Goal: Task Accomplishment & Management: Manage account settings

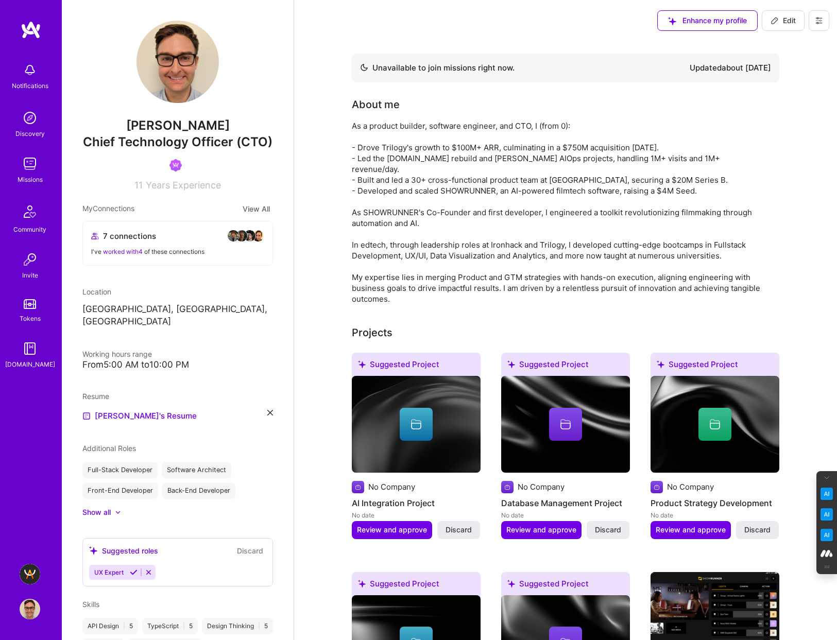
click at [28, 571] on img at bounding box center [30, 574] width 21 height 21
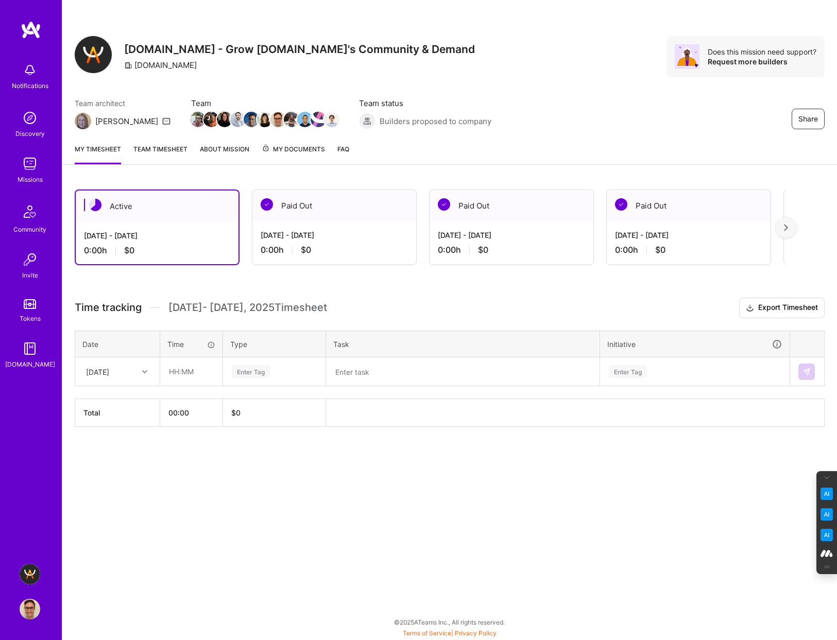
click at [786, 224] on img at bounding box center [786, 227] width 4 height 7
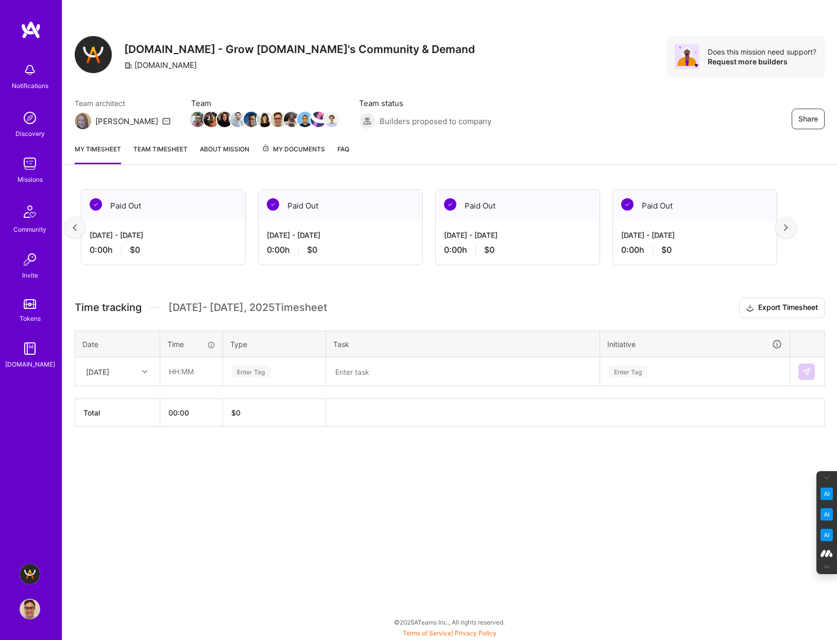
scroll to position [0, 190]
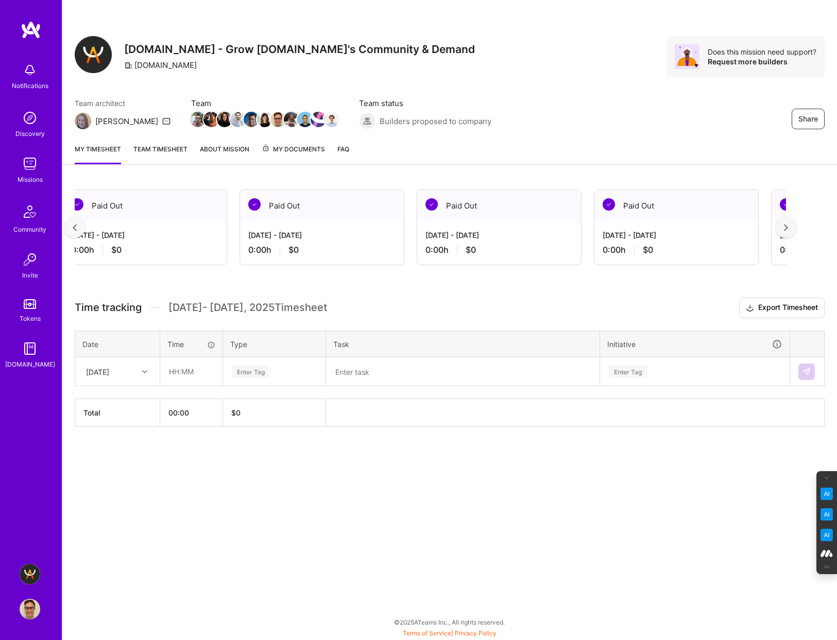
click at [786, 224] on img at bounding box center [786, 227] width 4 height 7
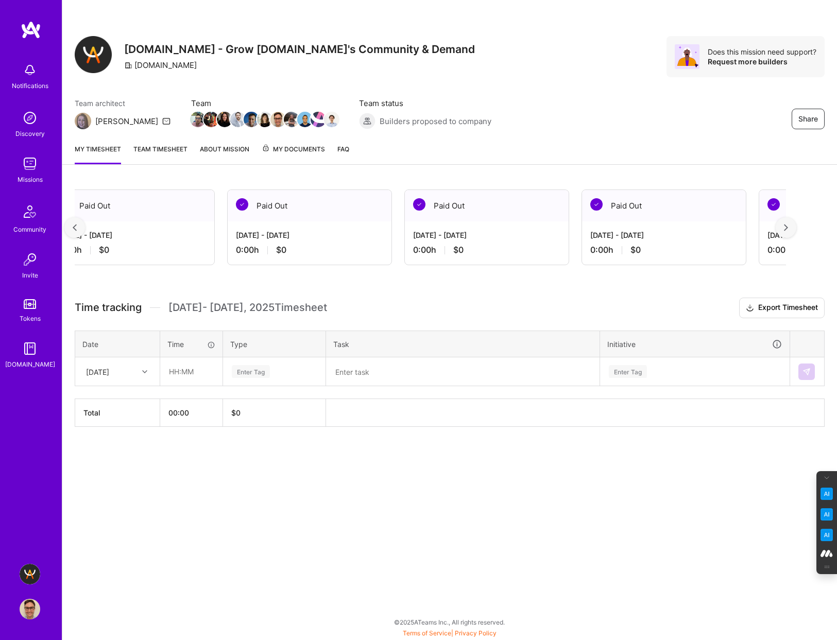
click at [786, 224] on img at bounding box center [786, 227] width 4 height 7
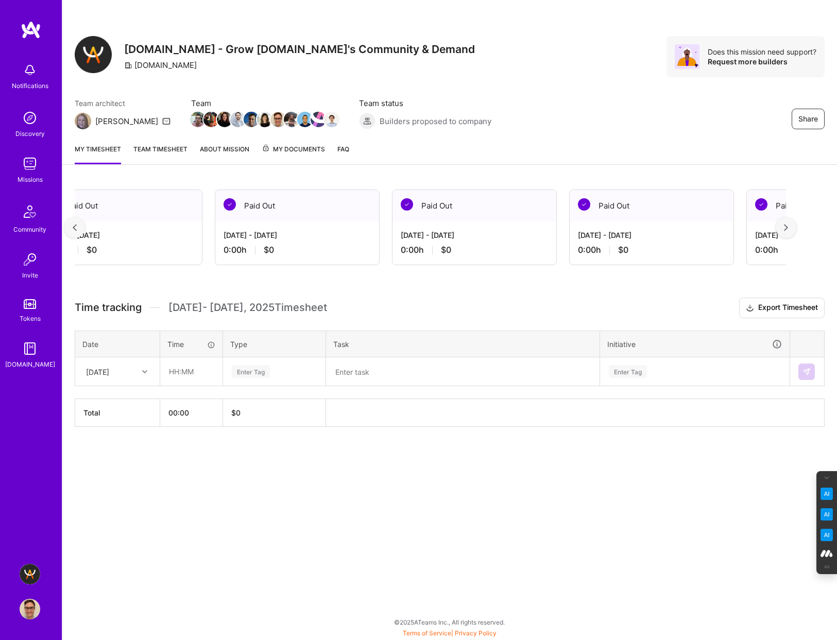
click at [786, 224] on img at bounding box center [786, 227] width 4 height 7
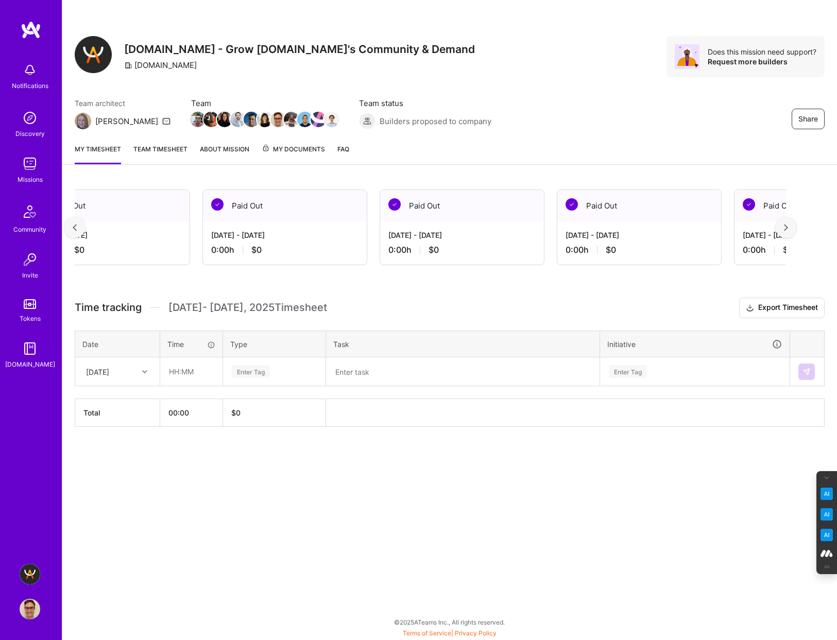
click at [786, 224] on img at bounding box center [786, 227] width 4 height 7
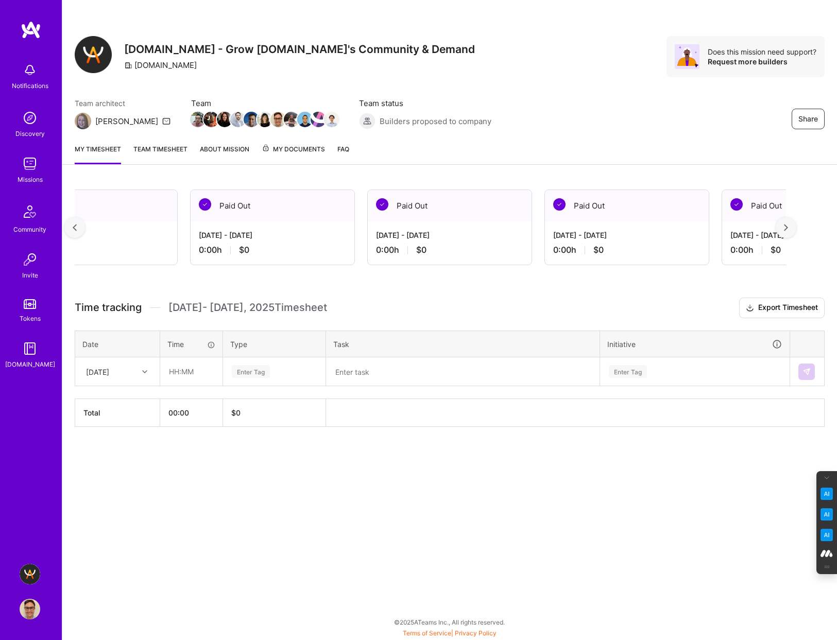
click at [786, 224] on img at bounding box center [786, 227] width 4 height 7
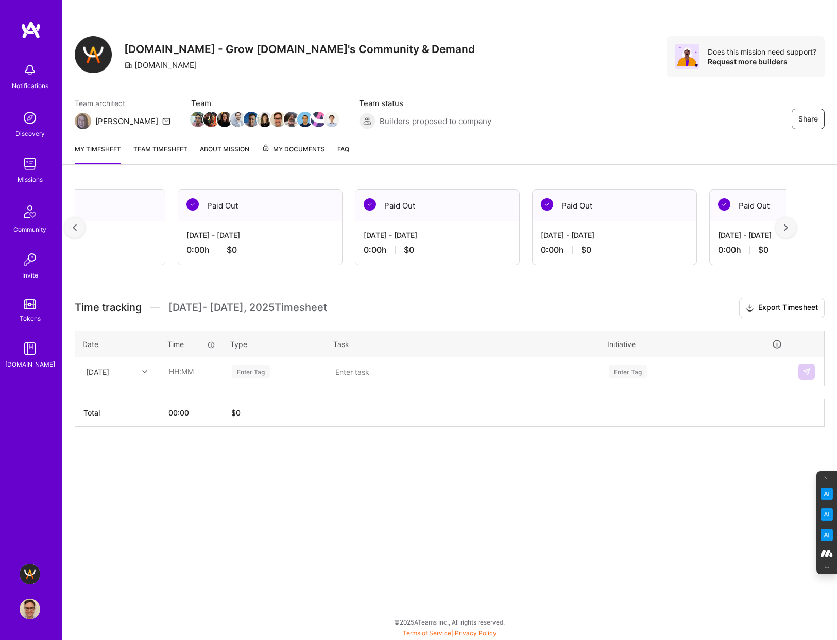
click at [786, 224] on img at bounding box center [786, 227] width 4 height 7
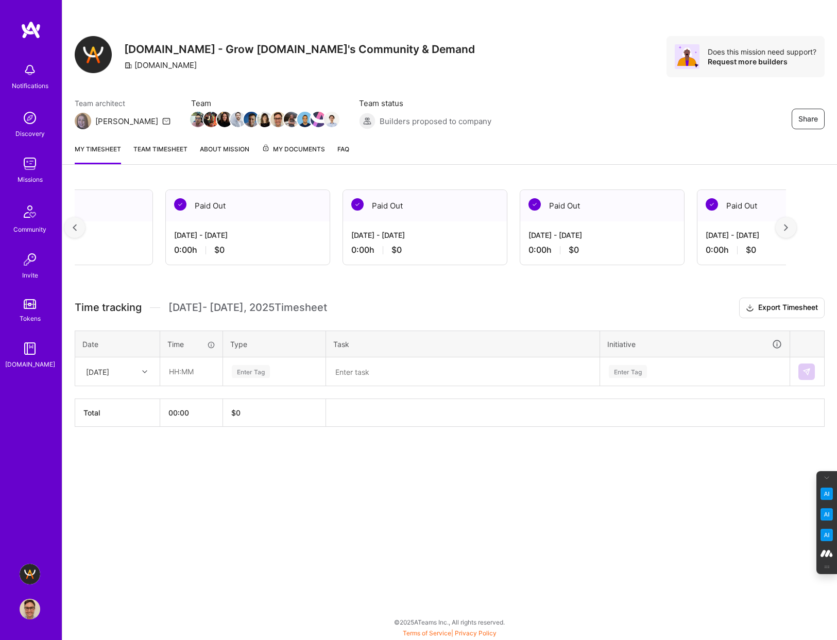
click at [786, 224] on img at bounding box center [786, 227] width 4 height 7
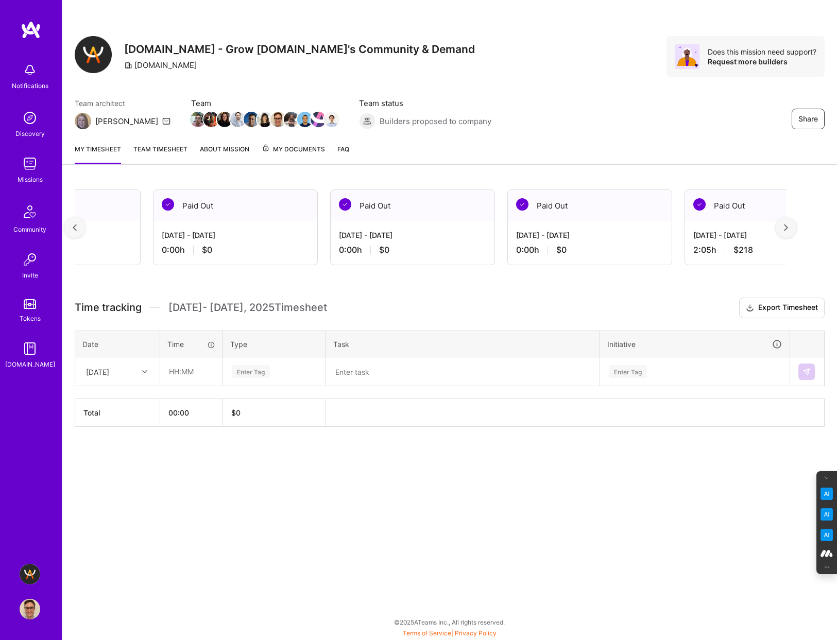
click at [786, 224] on img at bounding box center [786, 227] width 4 height 7
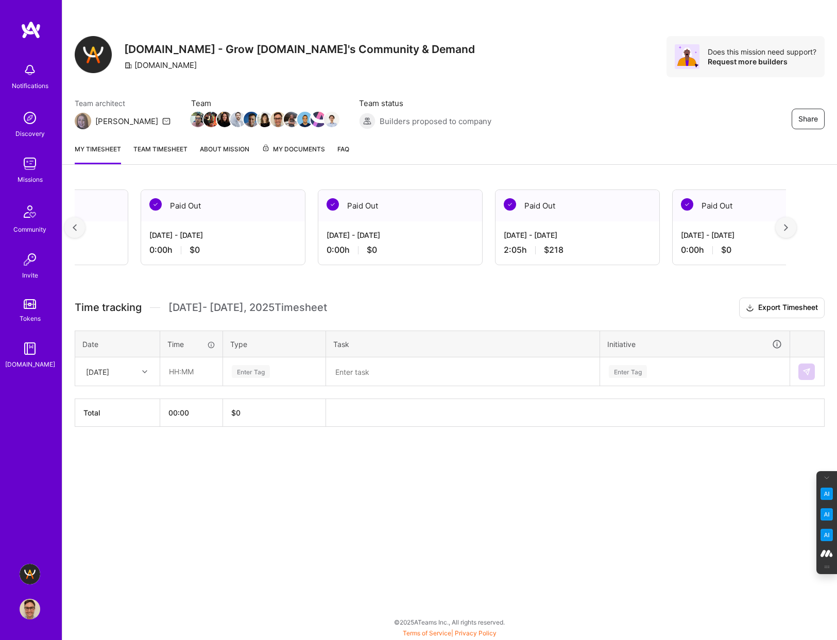
click at [786, 224] on img at bounding box center [786, 227] width 4 height 7
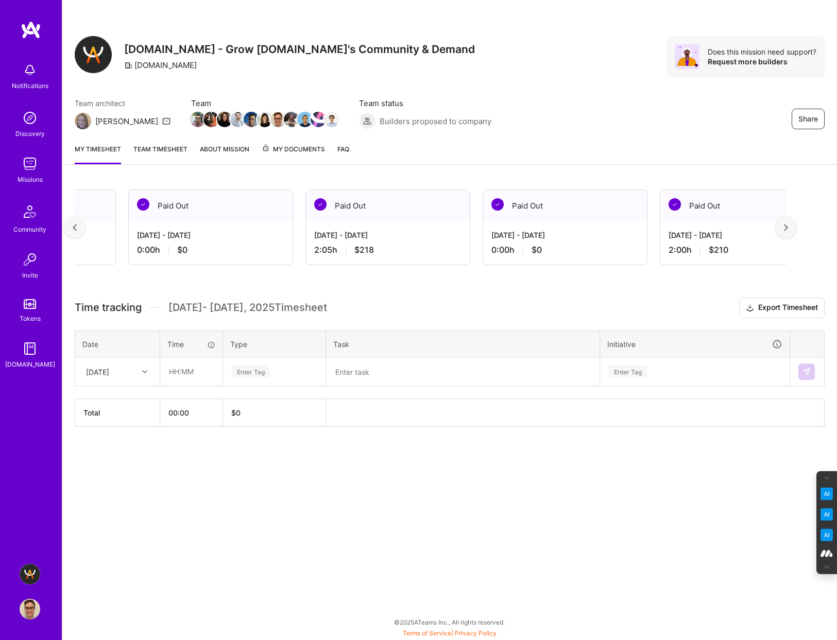
click at [422, 227] on div "Feb 1 - Feb 15, 2025 2:05 h $218" at bounding box center [388, 242] width 164 height 42
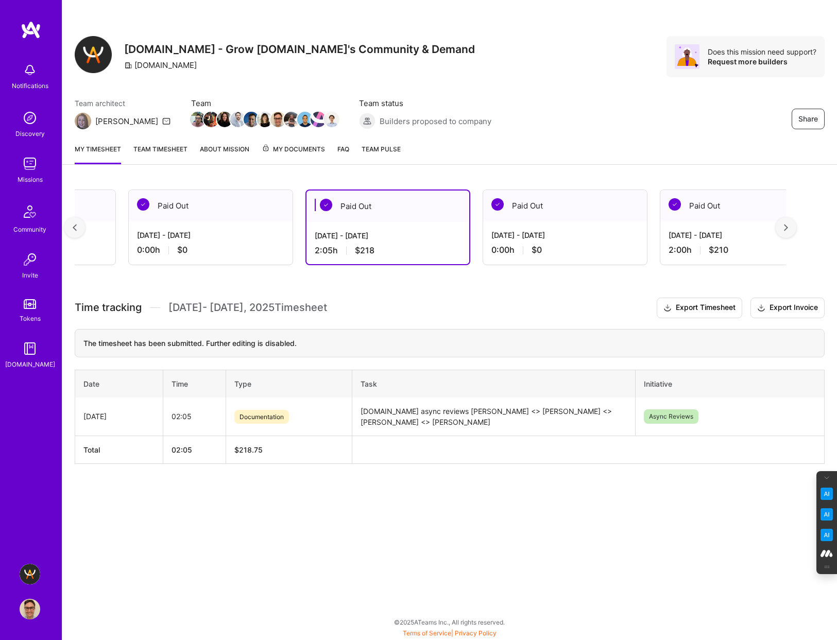
click at [784, 225] on img at bounding box center [786, 227] width 4 height 7
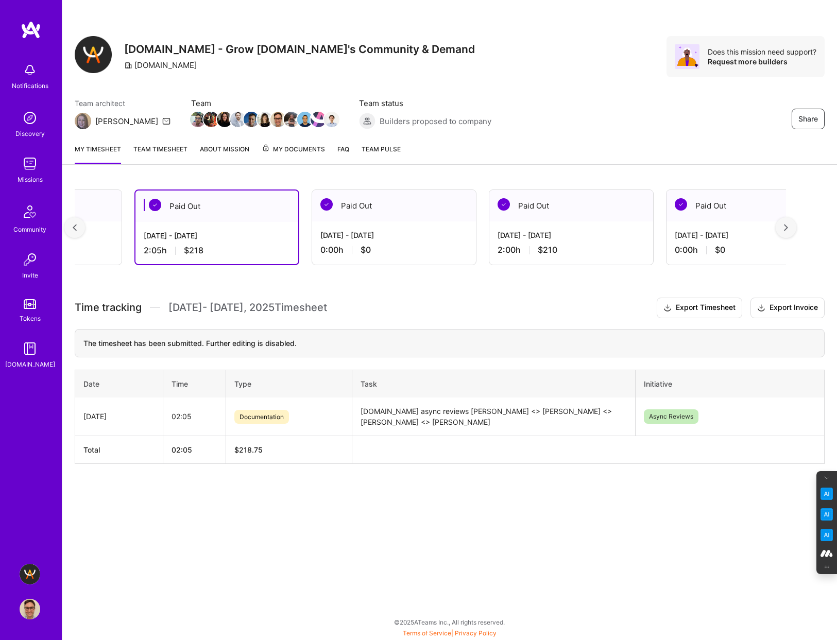
scroll to position [0, 2085]
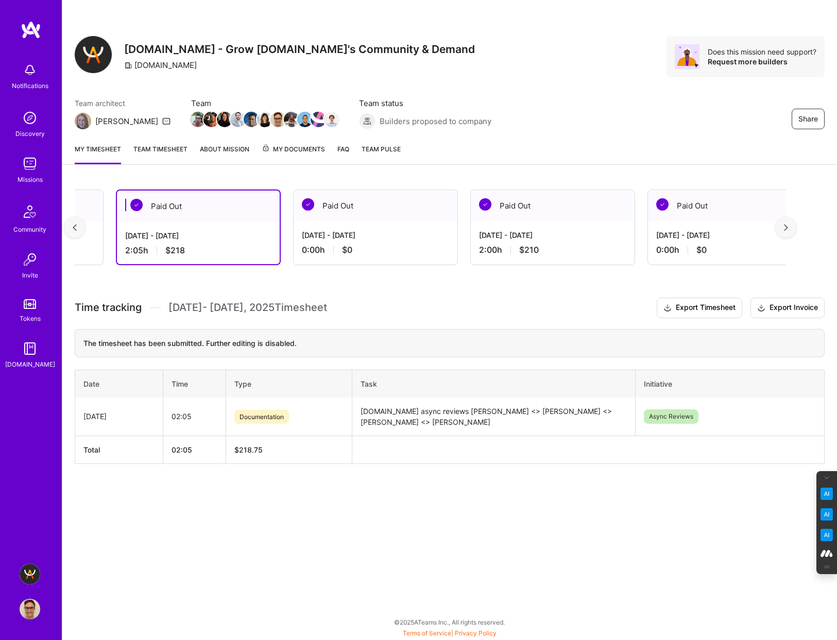
click at [557, 247] on div "2:00 h $210" at bounding box center [552, 250] width 147 height 11
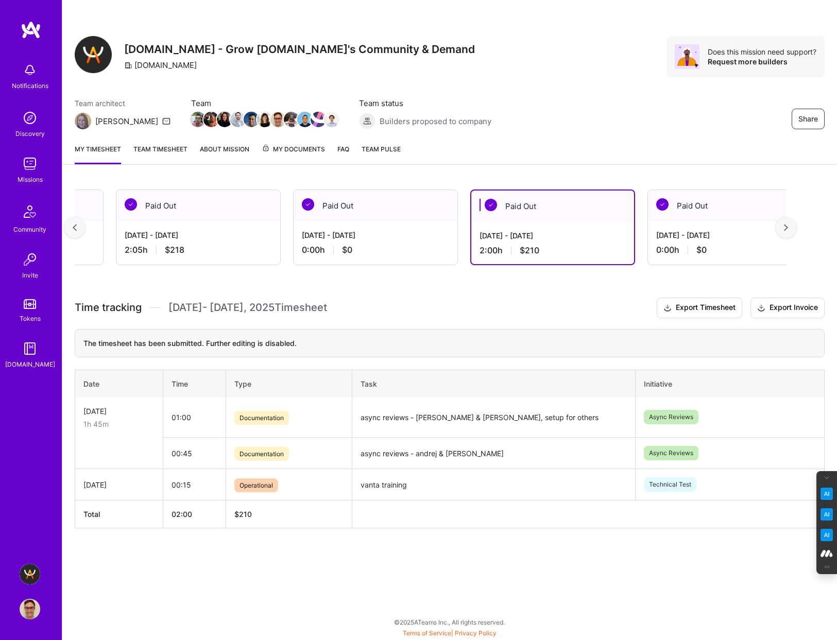
click at [26, 615] on img at bounding box center [30, 609] width 21 height 21
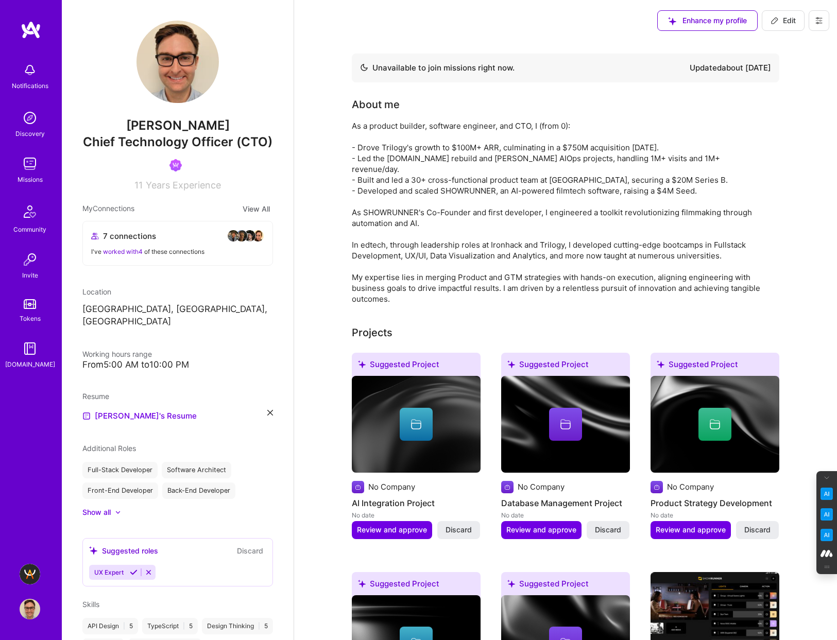
click at [30, 575] on img at bounding box center [30, 574] width 21 height 21
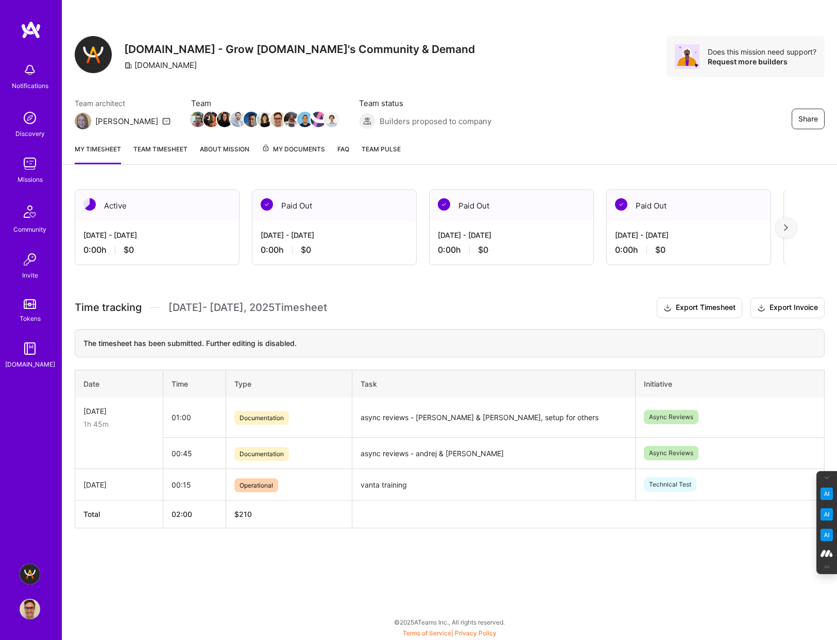
click at [25, 615] on img at bounding box center [30, 609] width 21 height 21
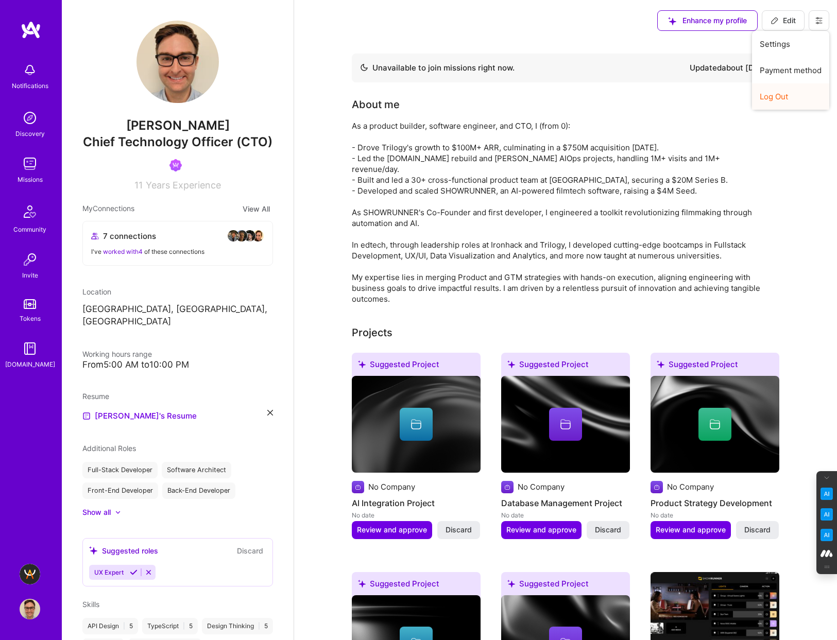
click at [793, 94] on button "Log Out" at bounding box center [790, 96] width 77 height 26
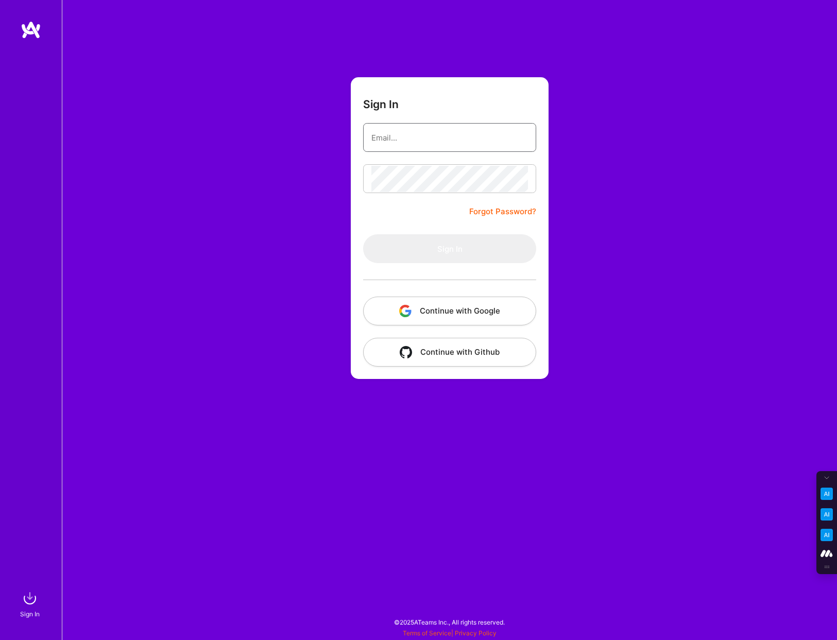
click at [398, 134] on input "email" at bounding box center [449, 138] width 157 height 26
type input "[PERSON_NAME][EMAIL_ADDRESS][DOMAIN_NAME]"
click at [443, 308] on button "Continue with Google" at bounding box center [449, 311] width 173 height 29
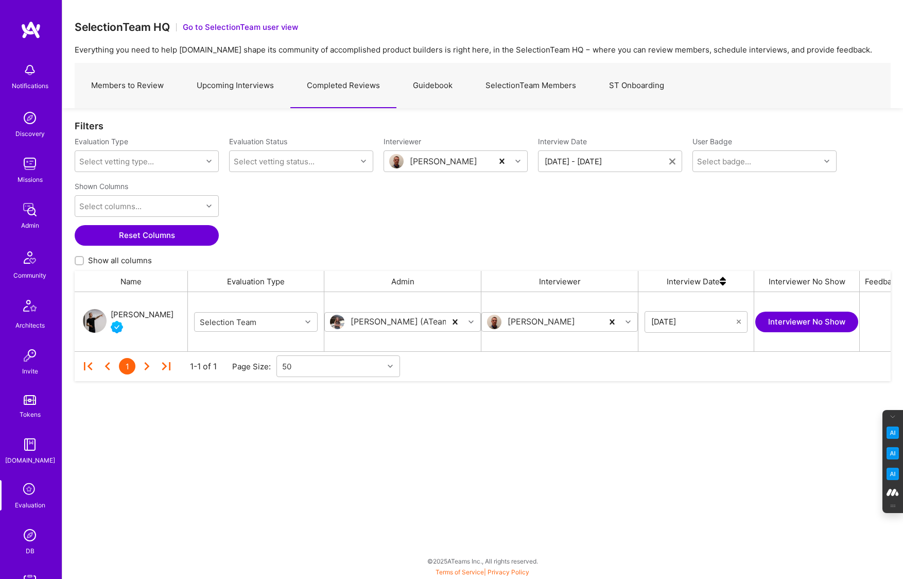
scroll to position [59, 816]
click at [31, 533] on img at bounding box center [30, 535] width 21 height 21
